Goal: Check status: Check status

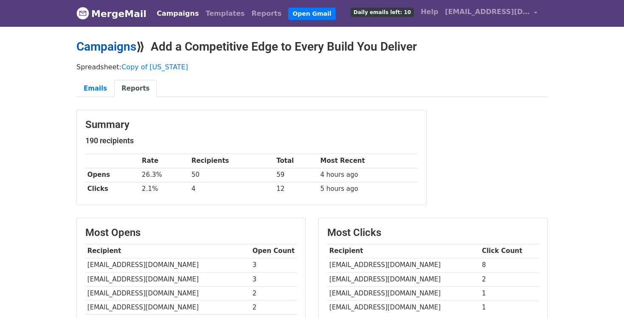
click at [114, 46] on link "Campaigns" at bounding box center [106, 46] width 60 height 14
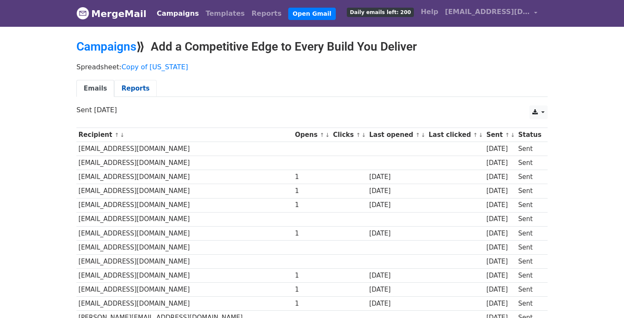
click at [136, 84] on link "Reports" at bounding box center [135, 88] width 42 height 17
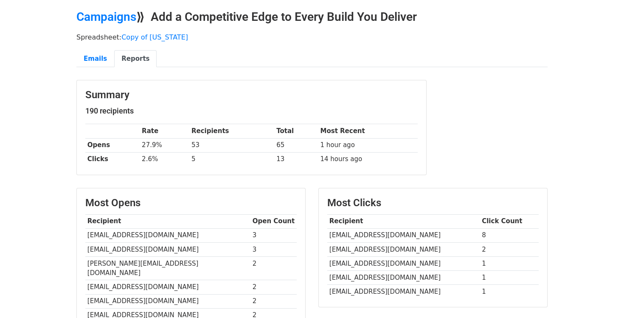
scroll to position [28, 0]
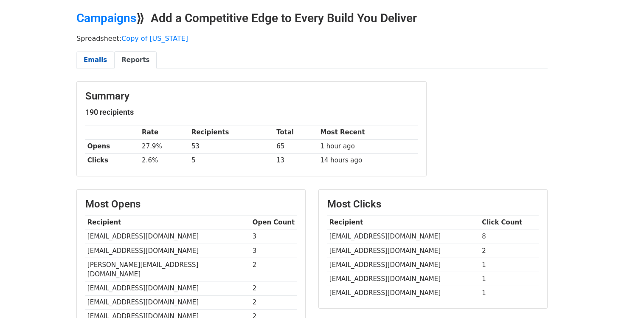
click at [95, 59] on link "Emails" at bounding box center [95, 59] width 38 height 17
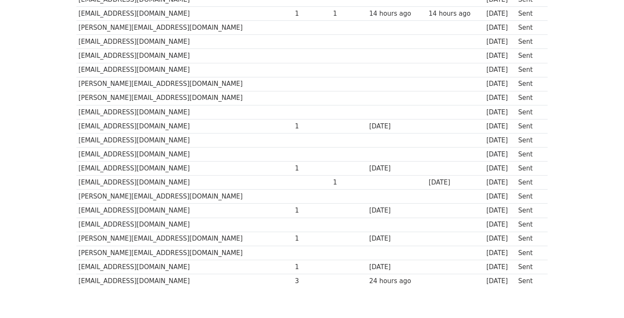
scroll to position [2569, 0]
